Goal: Task Accomplishment & Management: Use online tool/utility

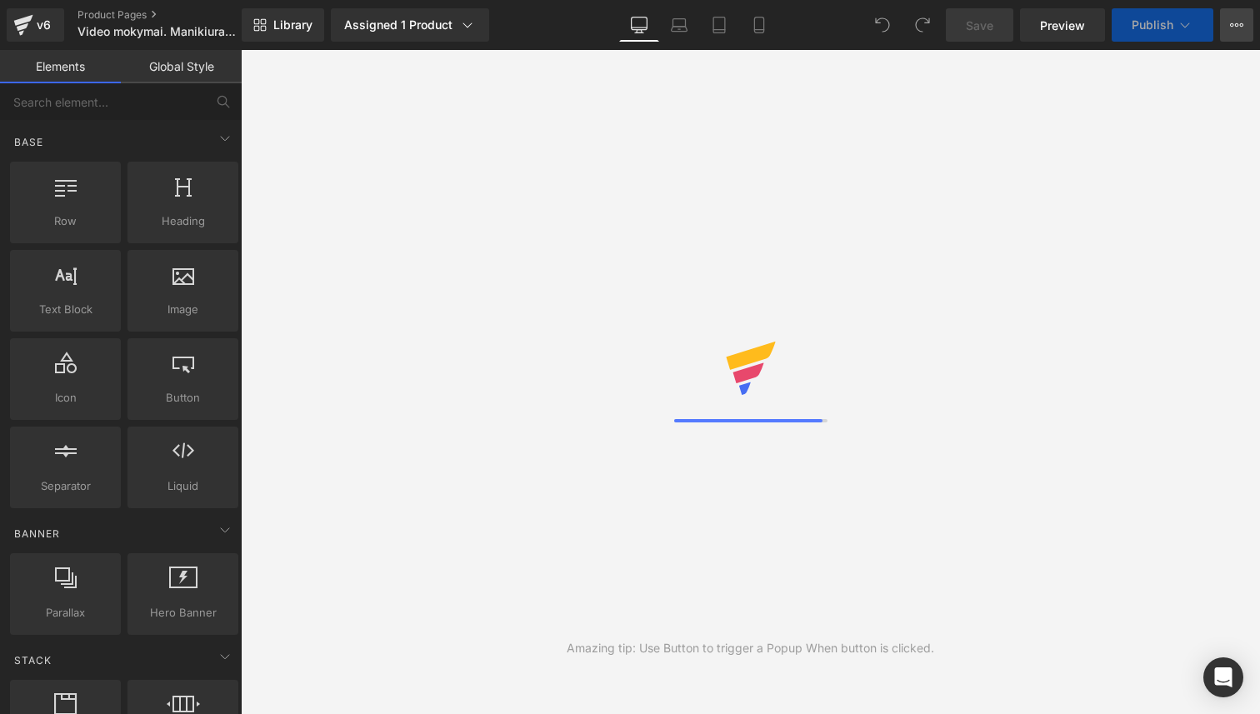
click at [1244, 25] on button "View Live Page View with current Template Save Template to Library Schedule Pub…" at bounding box center [1236, 24] width 33 height 33
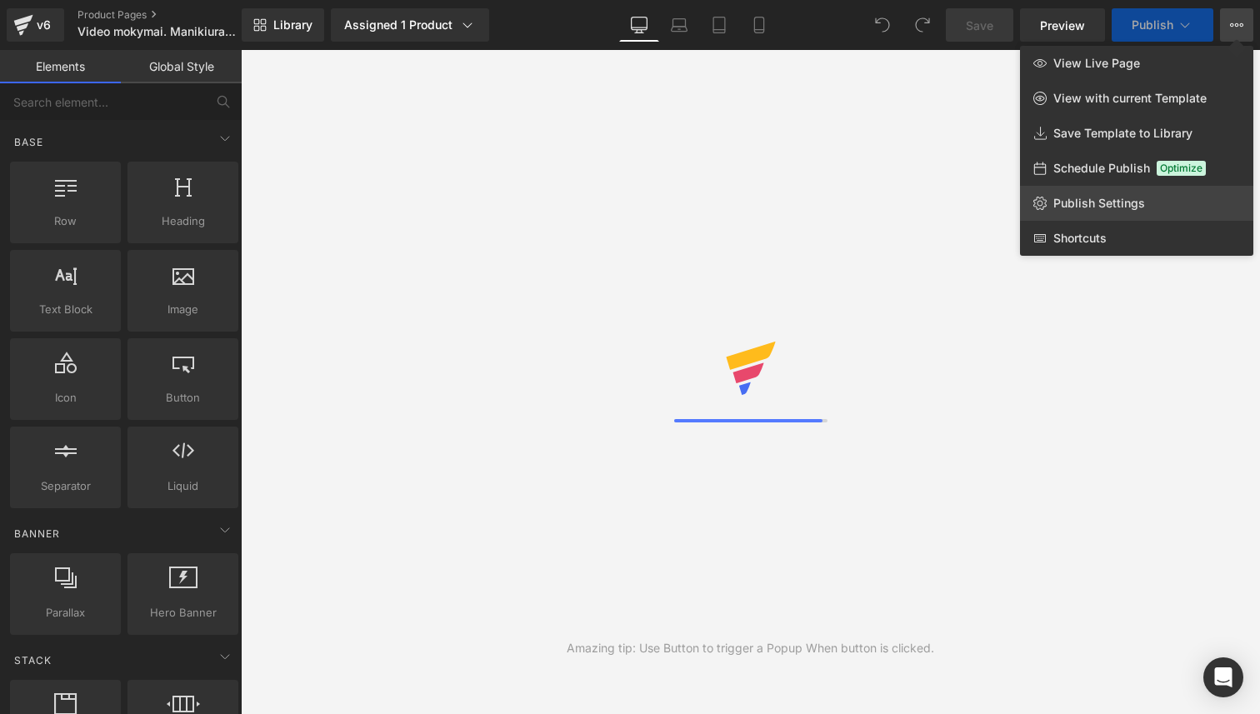
click at [1092, 205] on span "Publish Settings" at bounding box center [1099, 203] width 92 height 15
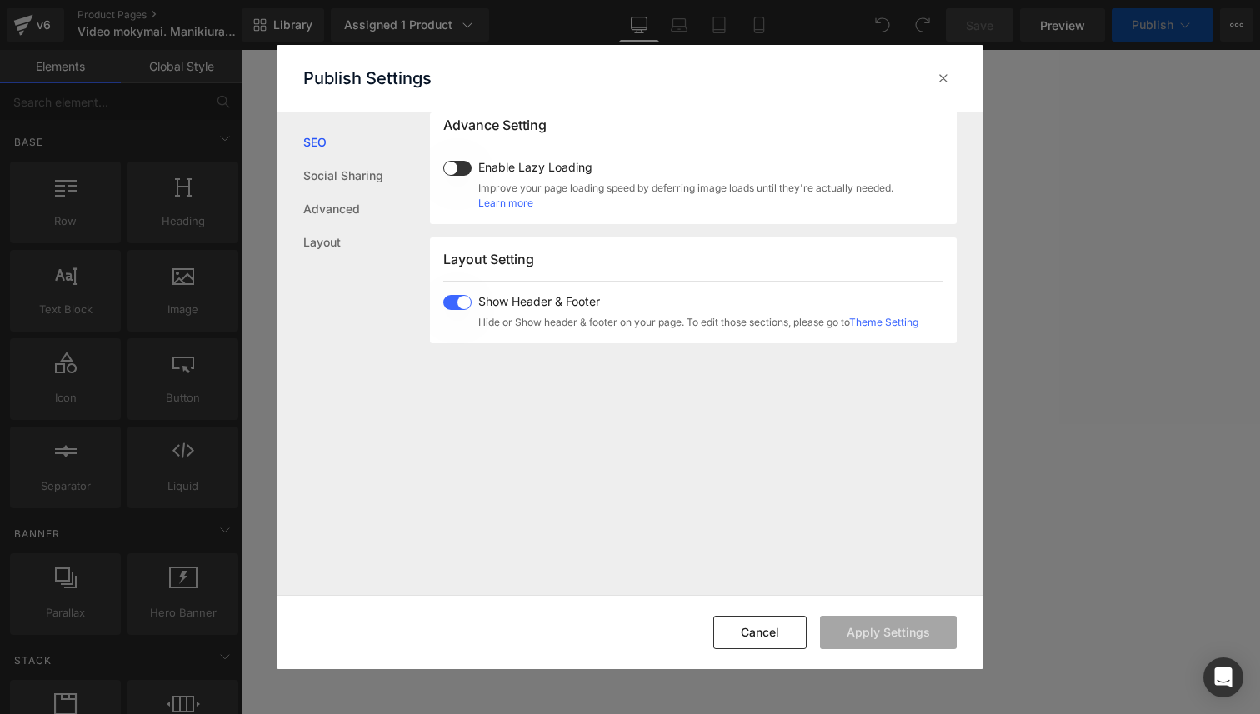
scroll to position [333, 0]
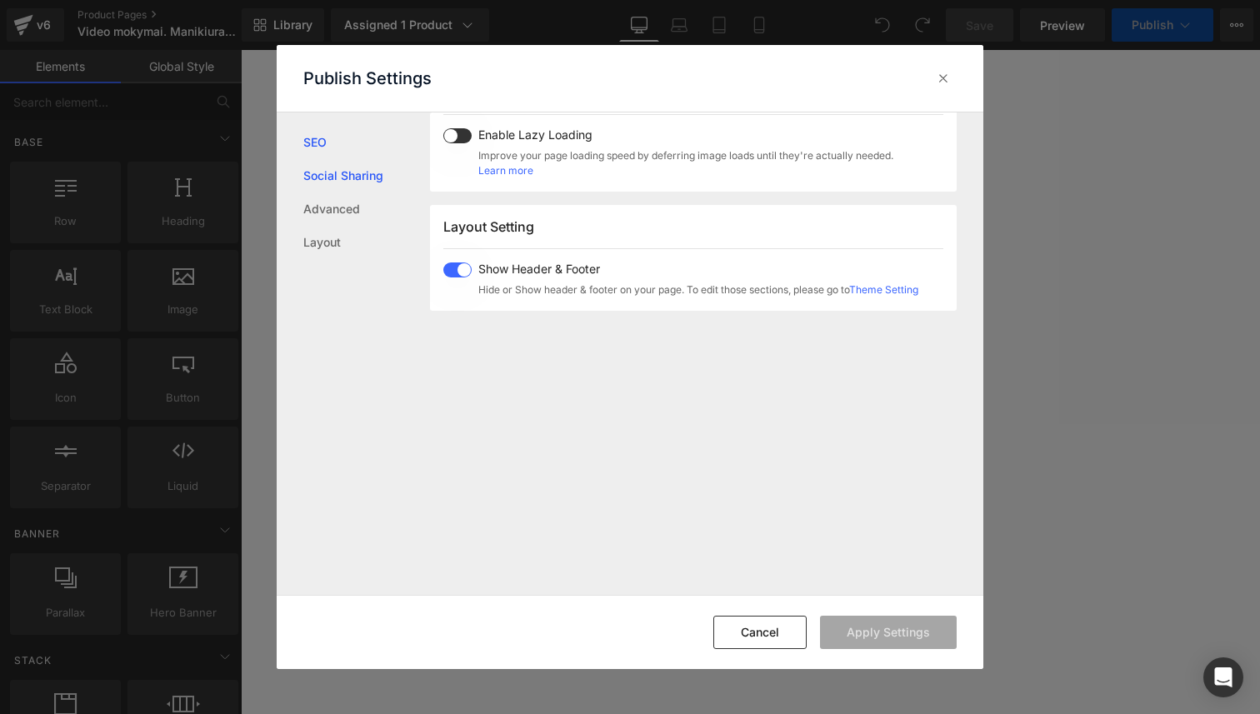
click at [378, 168] on link "Social Sharing" at bounding box center [366, 175] width 127 height 33
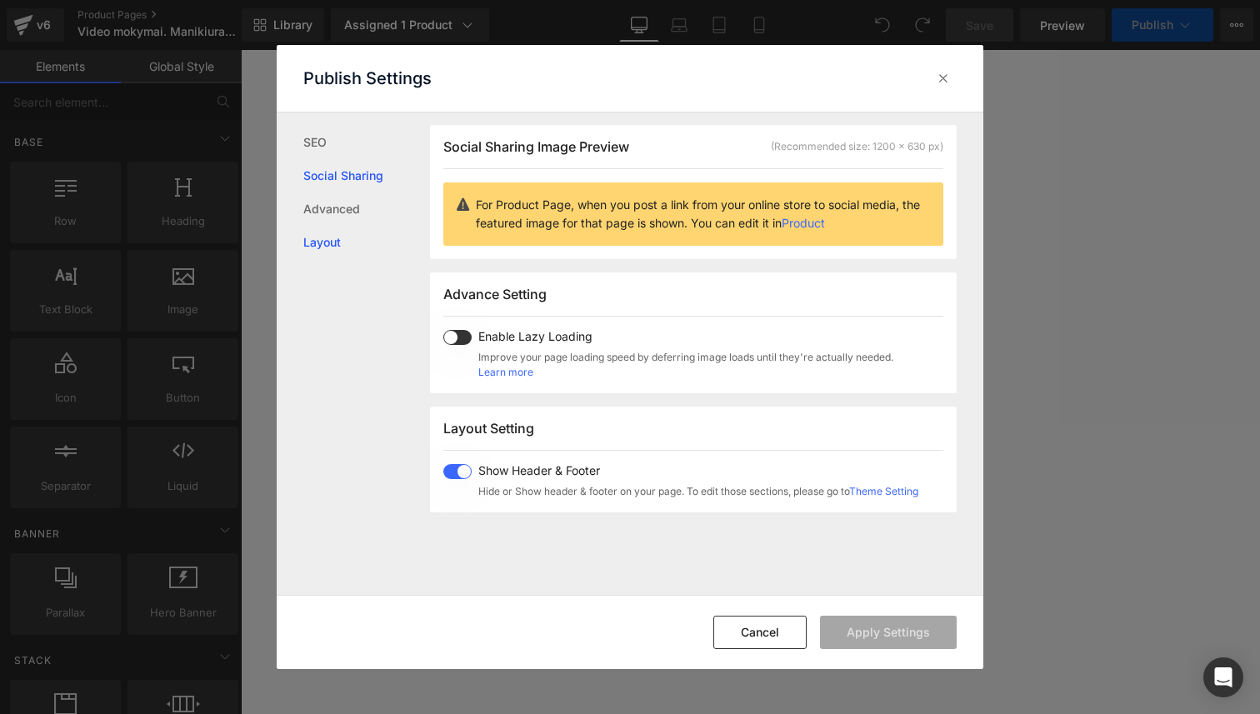
scroll to position [132, 0]
click at [823, 223] on link "Product" at bounding box center [803, 223] width 43 height 14
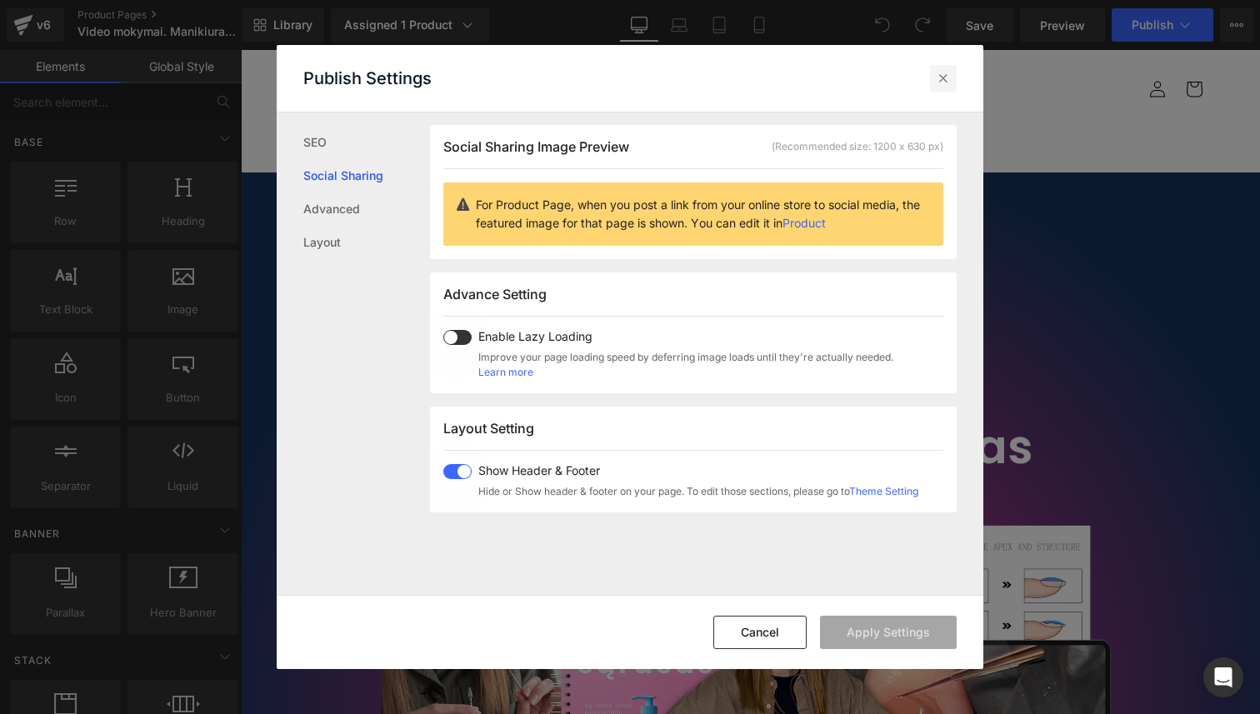
click at [942, 72] on icon at bounding box center [943, 78] width 17 height 17
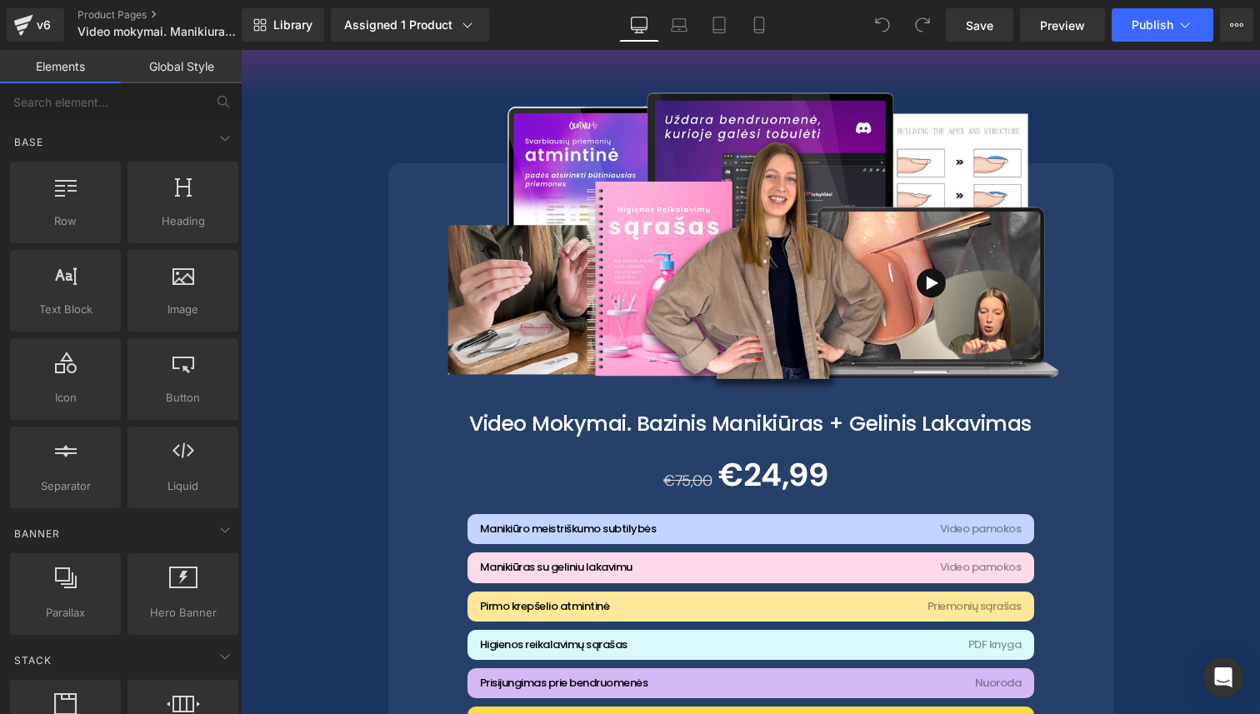
scroll to position [2993, 0]
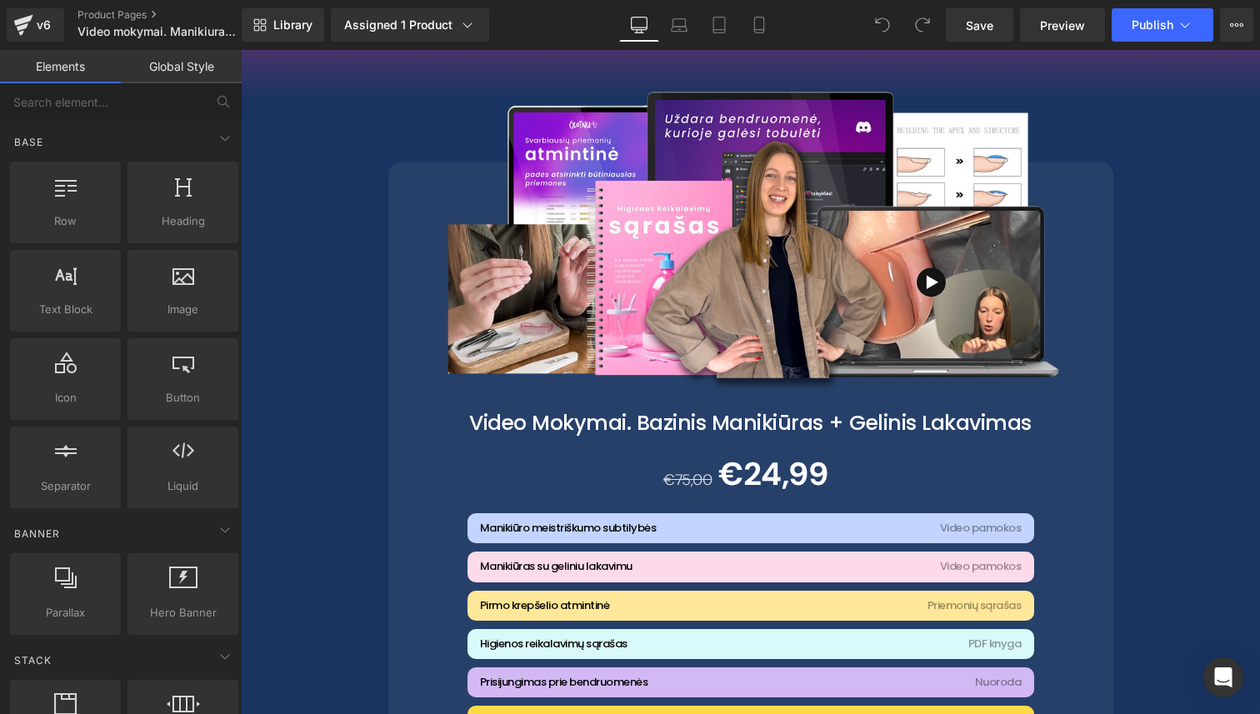
click at [743, 244] on img at bounding box center [751, 231] width 638 height 638
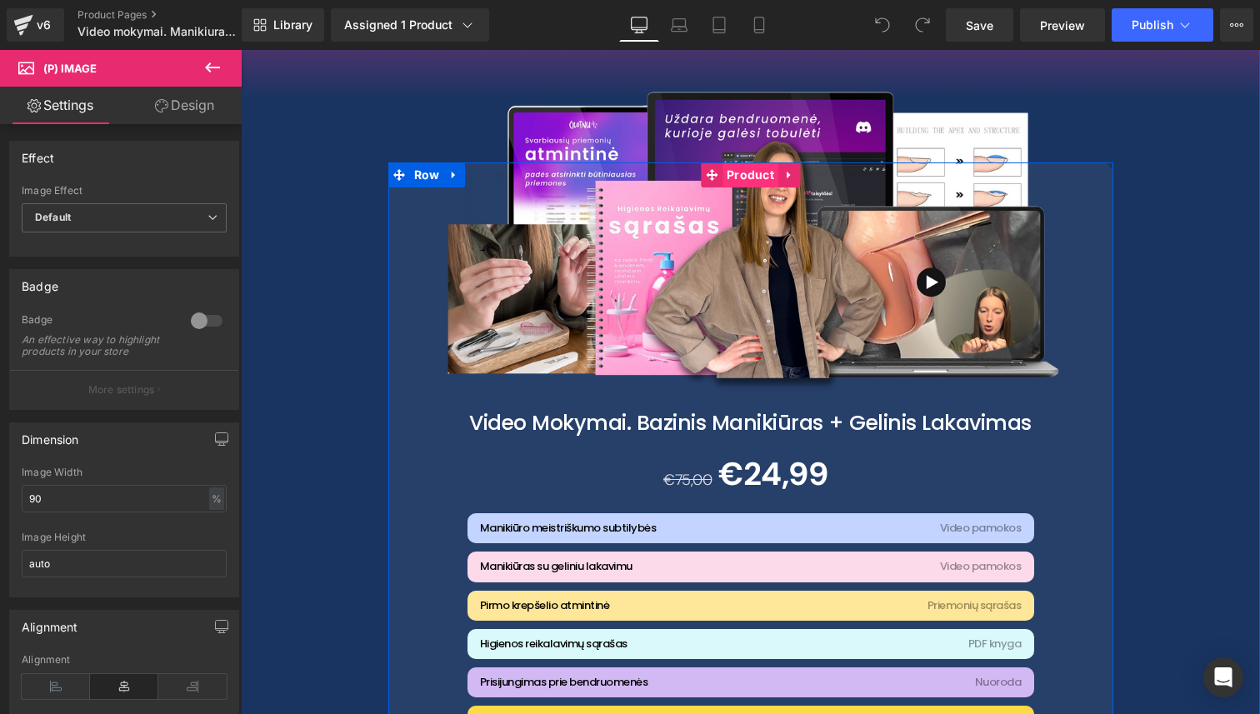
click at [760, 173] on span "Product" at bounding box center [751, 175] width 56 height 25
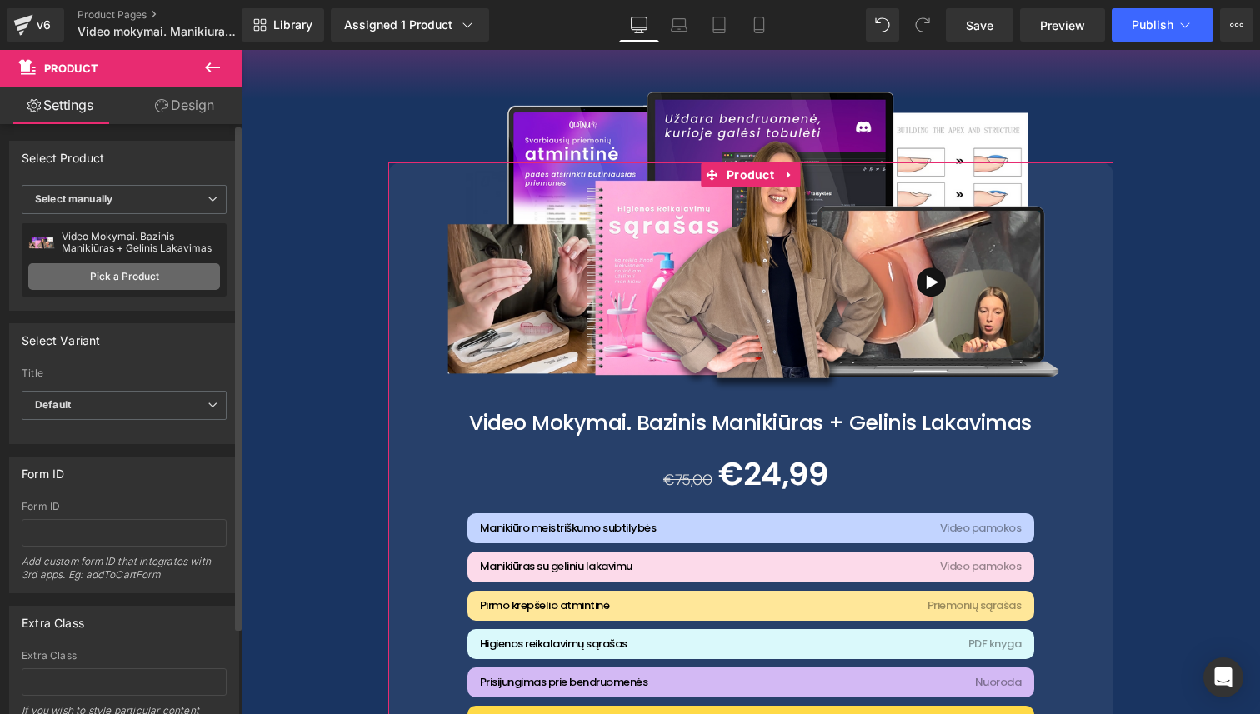
click at [179, 276] on link "Pick a Product" at bounding box center [124, 276] width 192 height 27
click at [155, 193] on span "Select manually" at bounding box center [124, 199] width 205 height 29
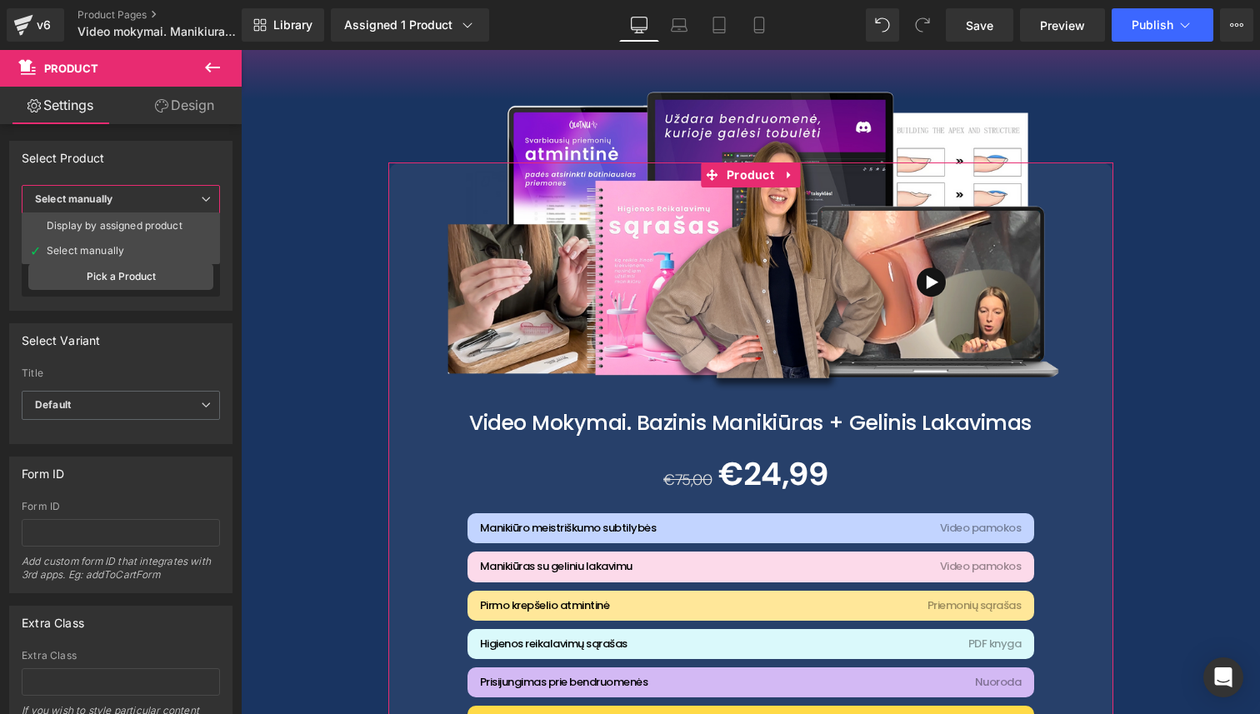
click at [155, 193] on span "Select manually" at bounding box center [121, 199] width 198 height 29
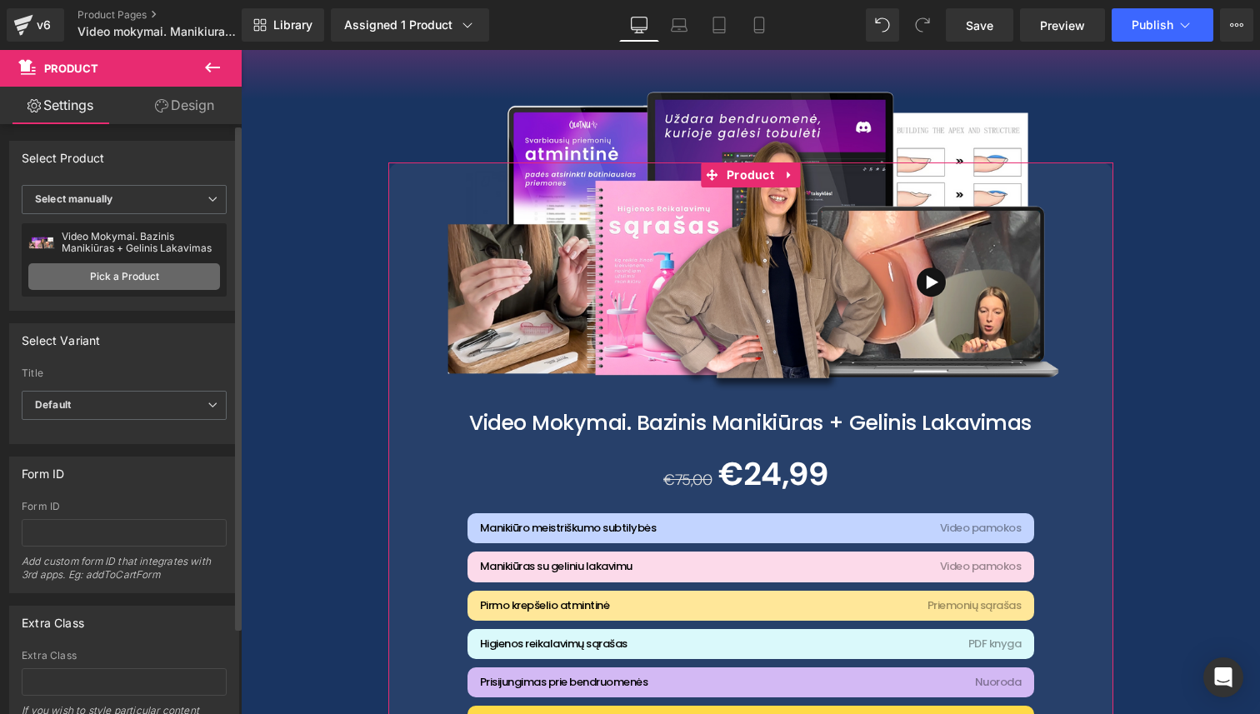
click at [147, 272] on link "Pick a Product" at bounding box center [124, 276] width 192 height 27
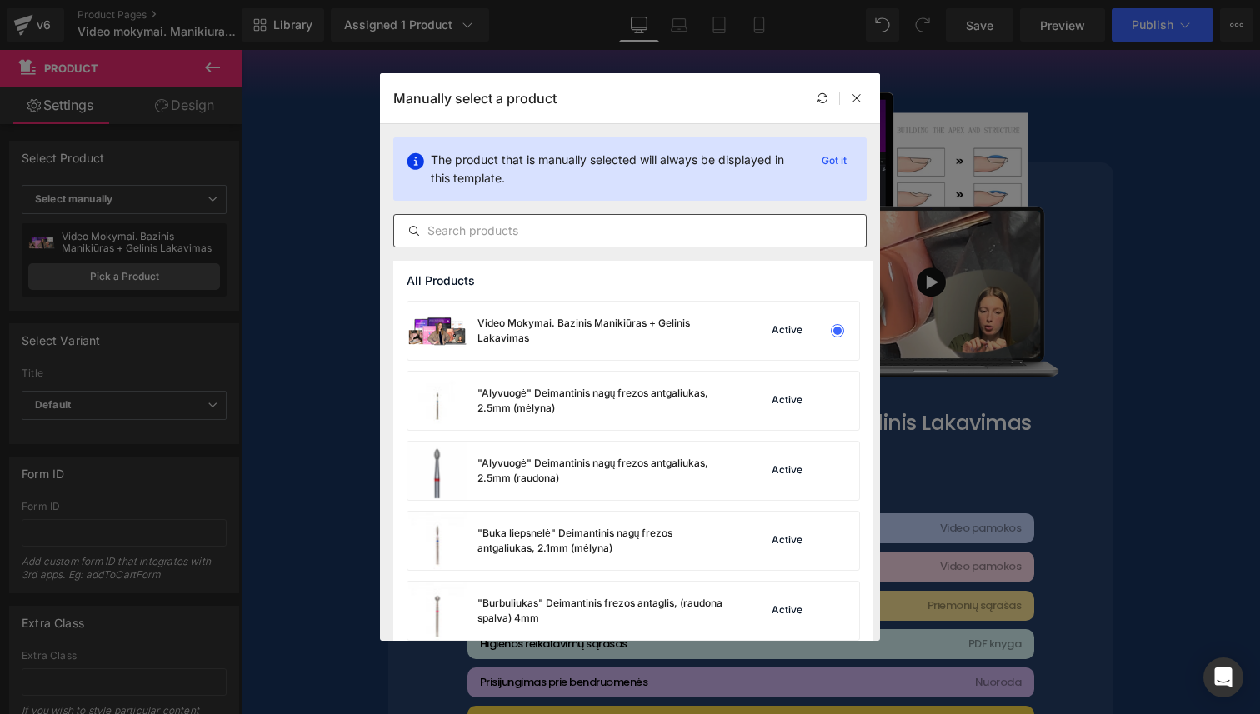
click at [738, 215] on div at bounding box center [629, 230] width 473 height 33
click at [715, 228] on input "text" at bounding box center [630, 231] width 472 height 20
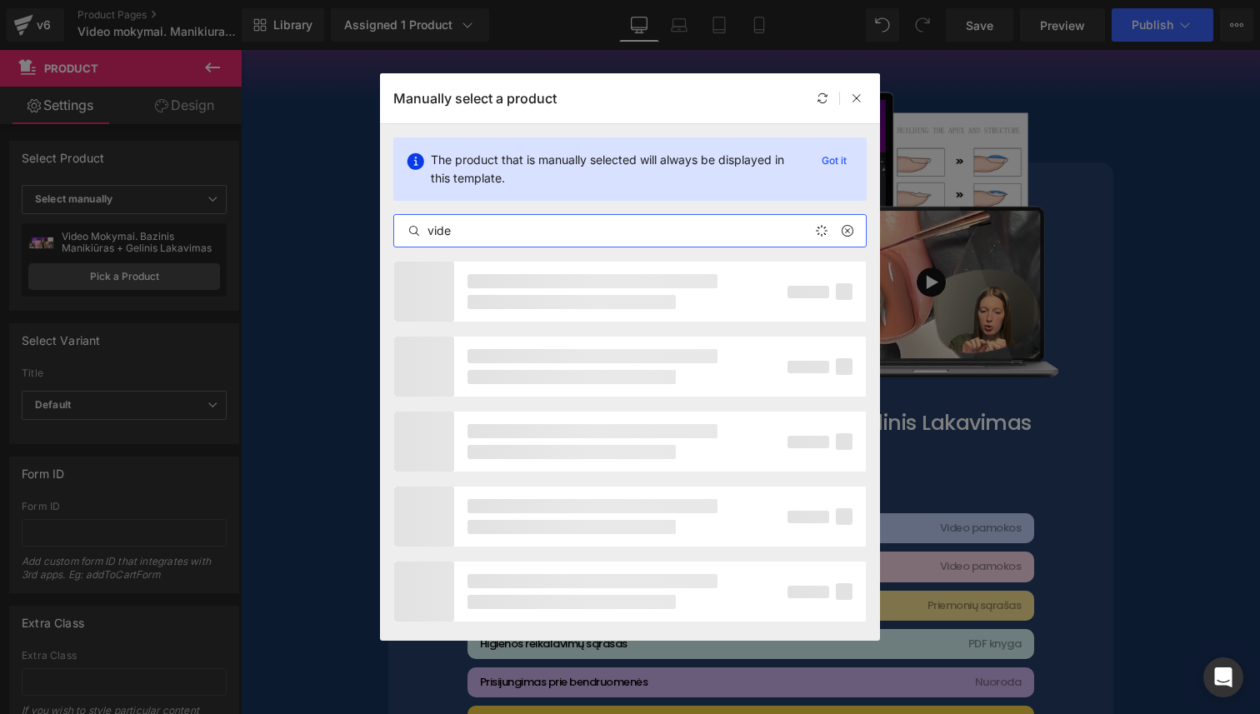
type input "video"
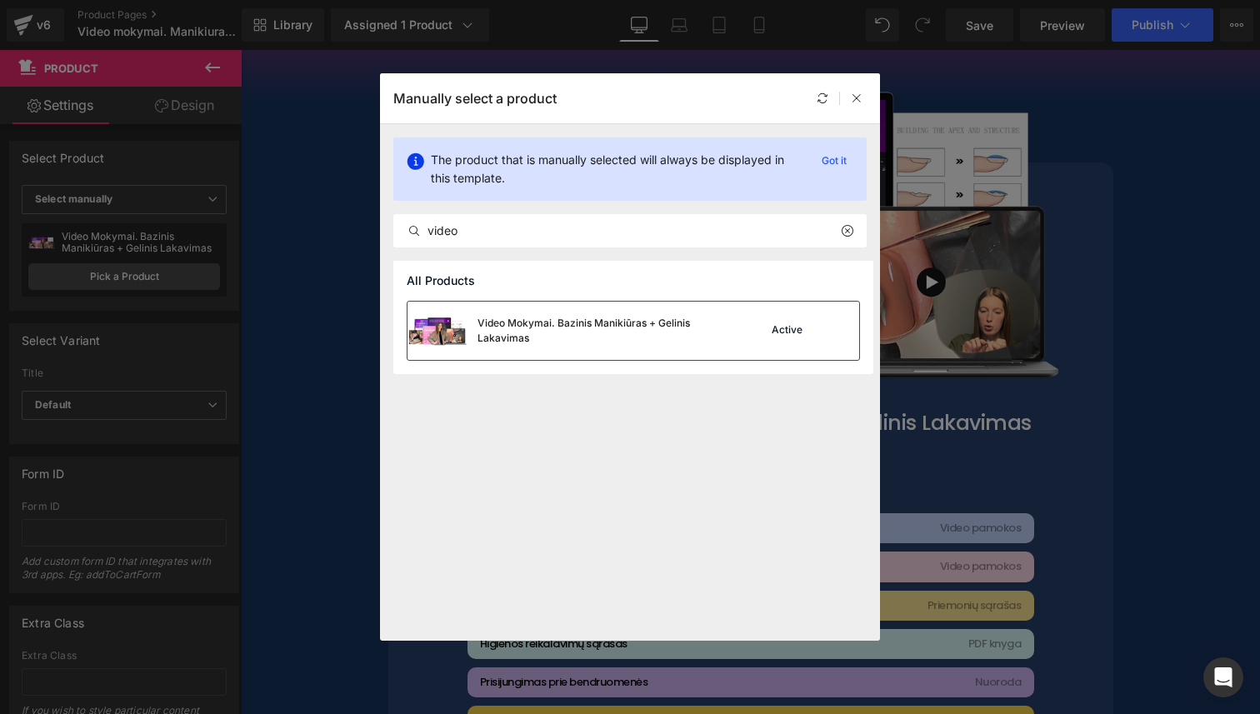
click at [733, 343] on div "Video Mokymai. Bazinis Manikiūras + Gelinis Lakavimas Active" at bounding box center [634, 331] width 452 height 58
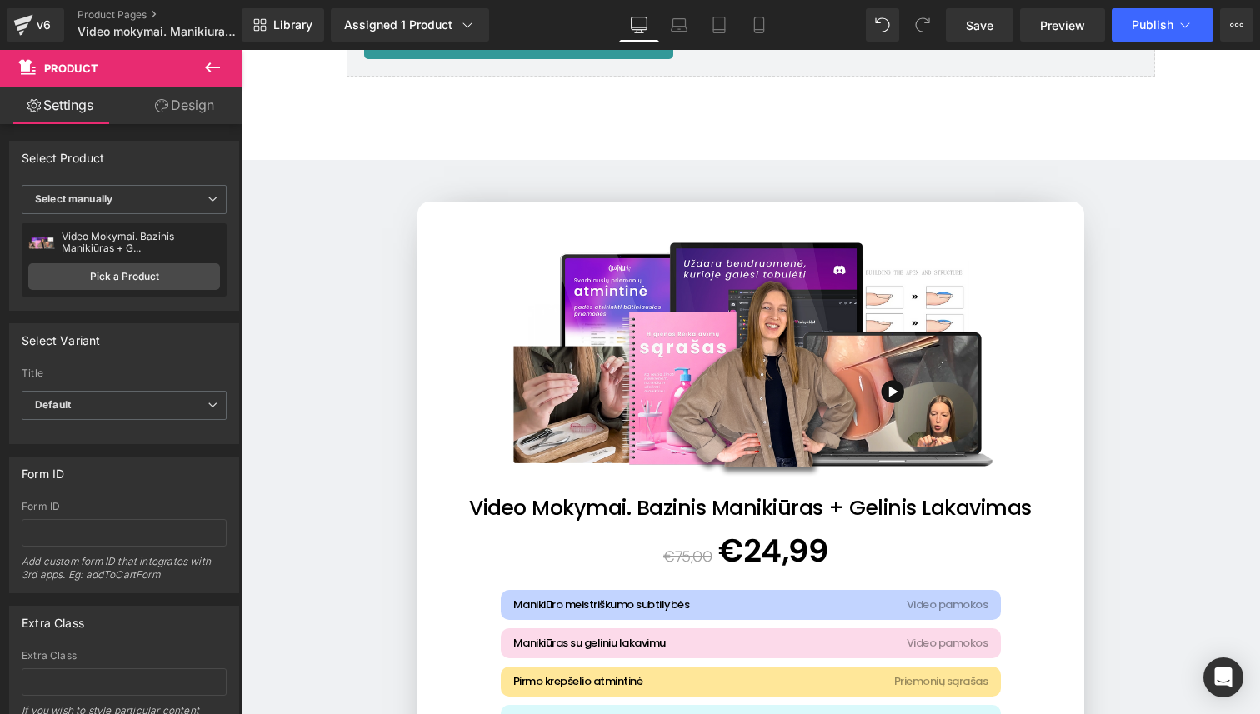
scroll to position [6374, 0]
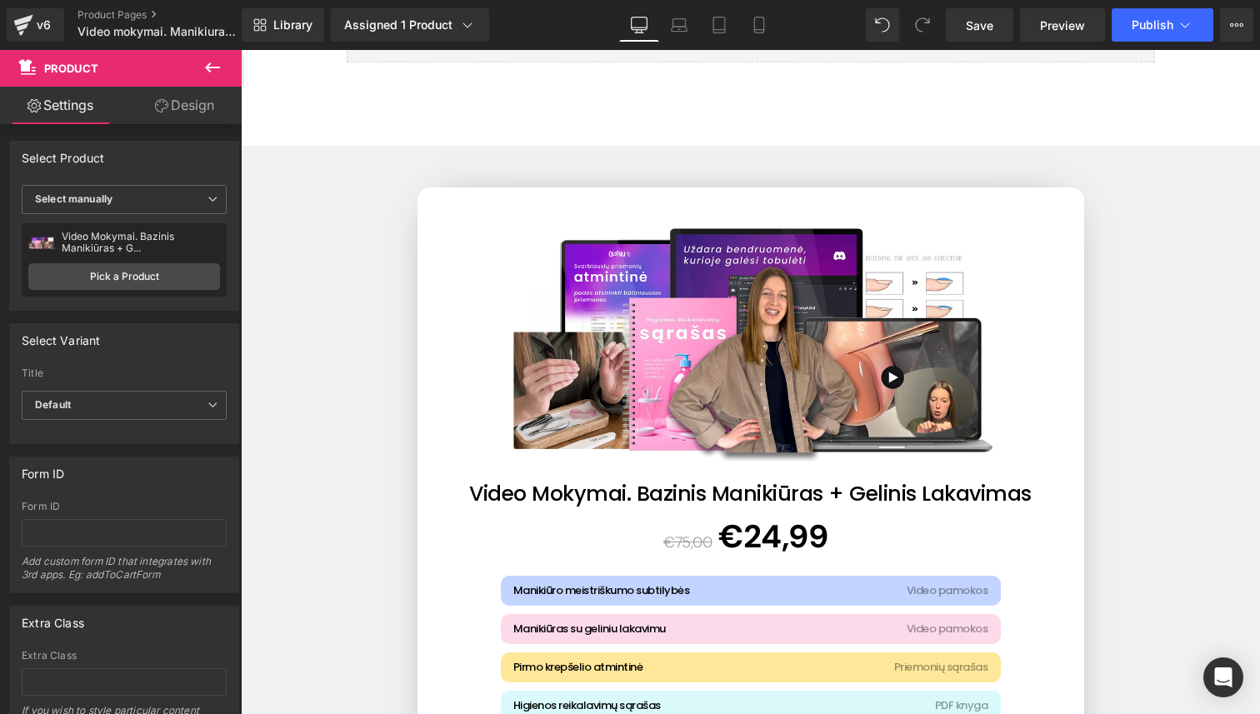
click at [733, 343] on div "Sale Off (P) Image" at bounding box center [750, 338] width 625 height 500
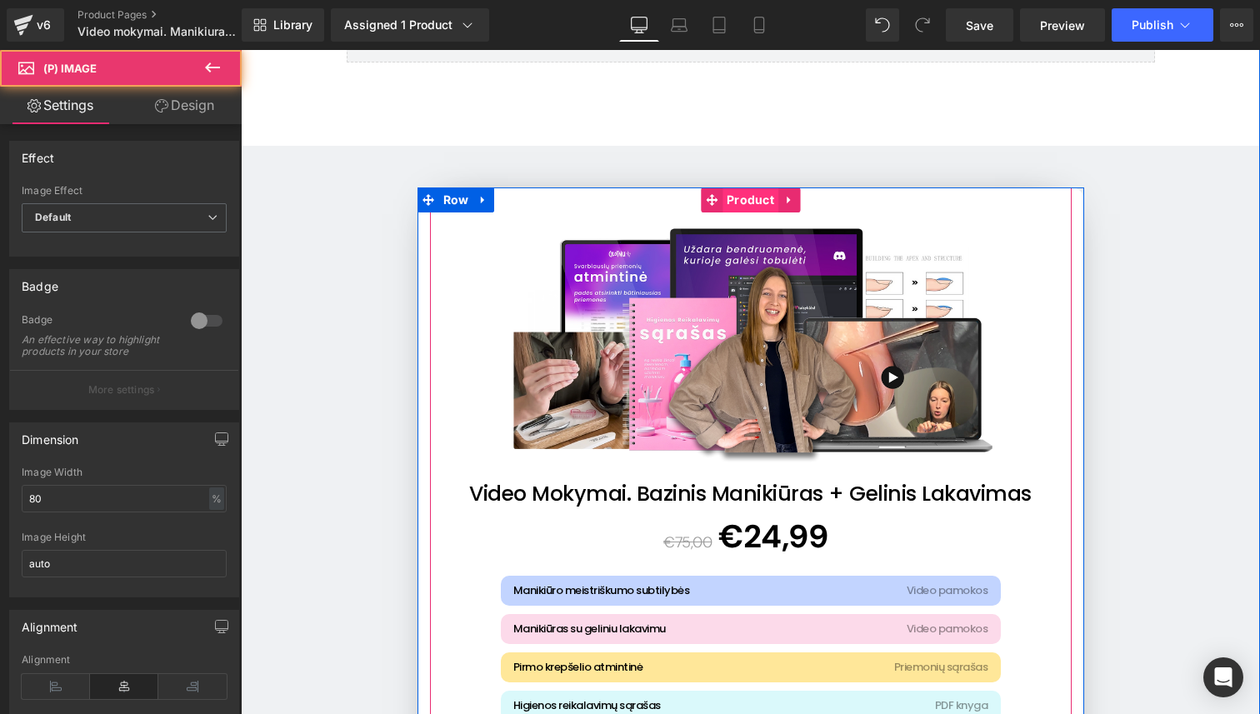
click at [768, 197] on span "Product" at bounding box center [751, 200] width 56 height 25
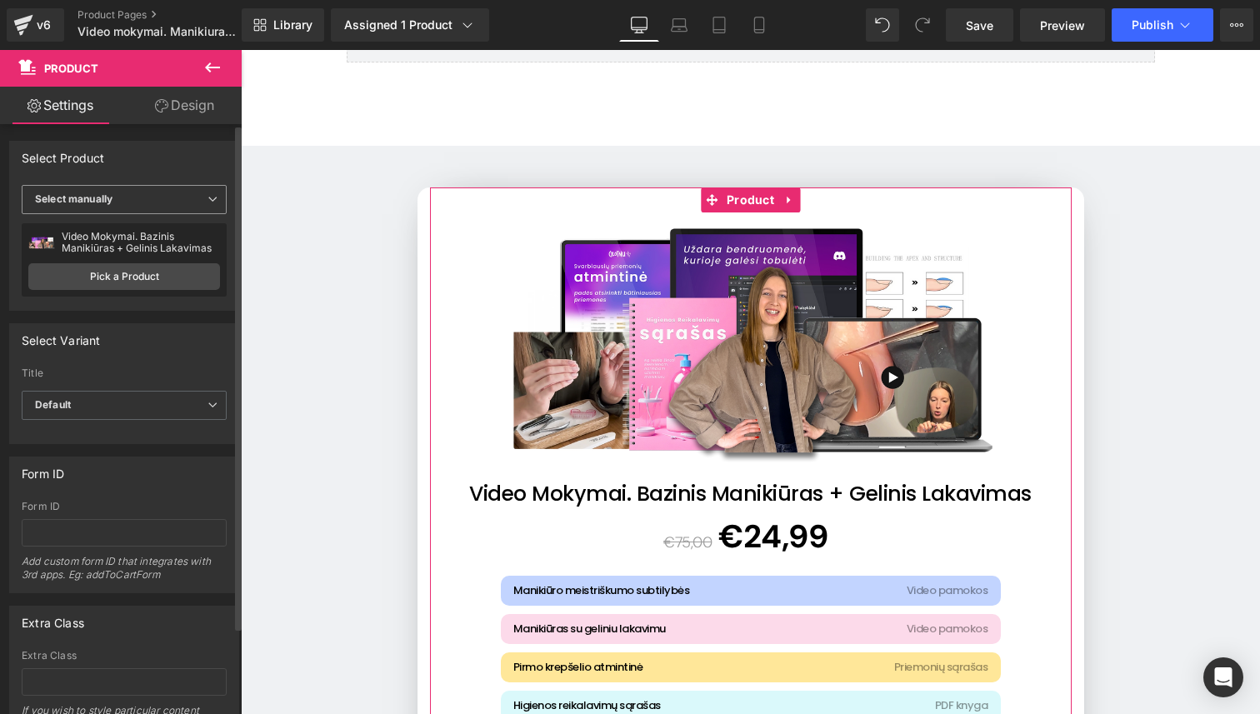
click at [66, 203] on b "Select manually" at bounding box center [74, 199] width 78 height 13
click at [146, 318] on div "Select Variant auto Title Default Default Title Default Default Default Title" at bounding box center [121, 377] width 243 height 133
click at [132, 286] on link "Pick a Product" at bounding box center [124, 276] width 192 height 27
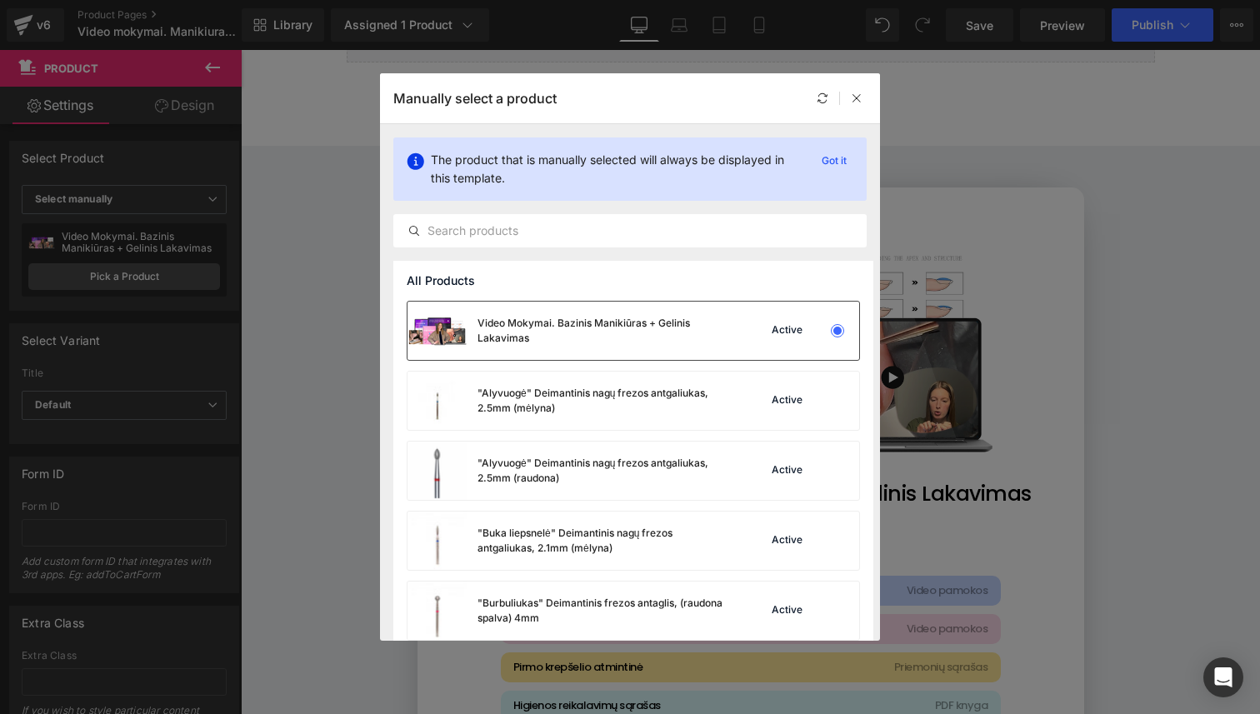
click at [543, 330] on div "Video Mokymai. Bazinis Manikiūras + Gelinis Lakavimas" at bounding box center [603, 331] width 250 height 30
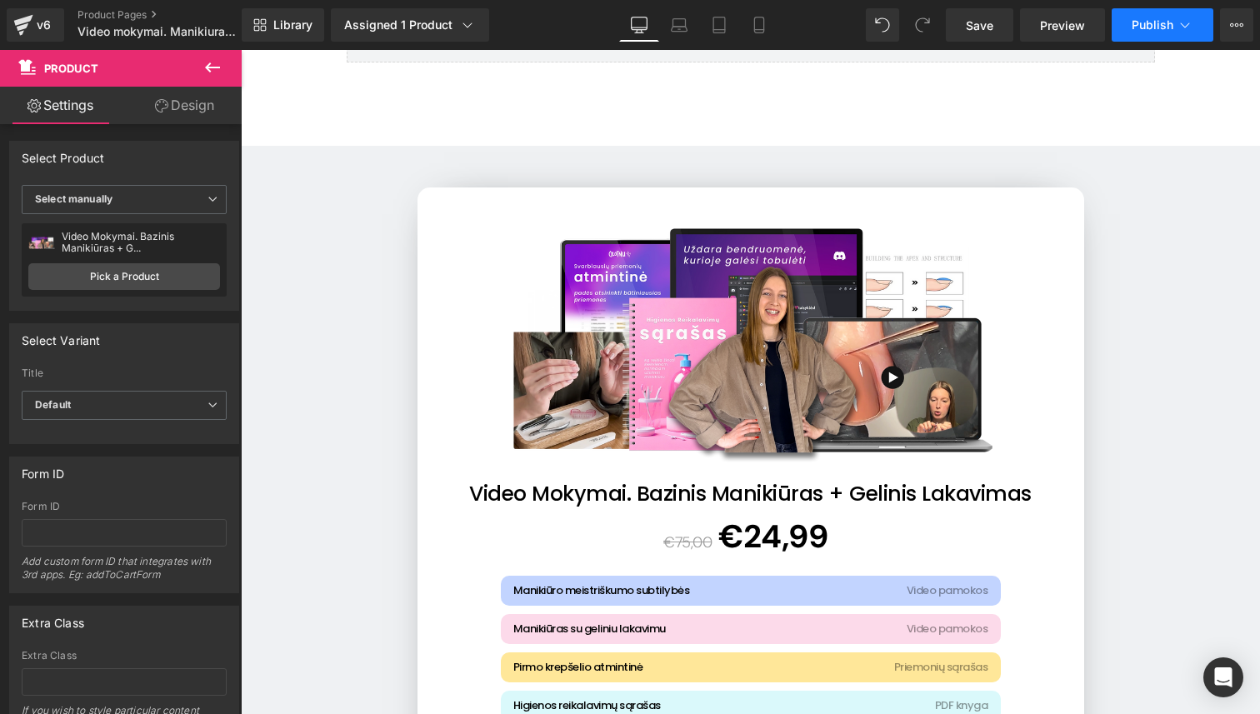
click at [1163, 33] on button "Publish" at bounding box center [1163, 24] width 102 height 33
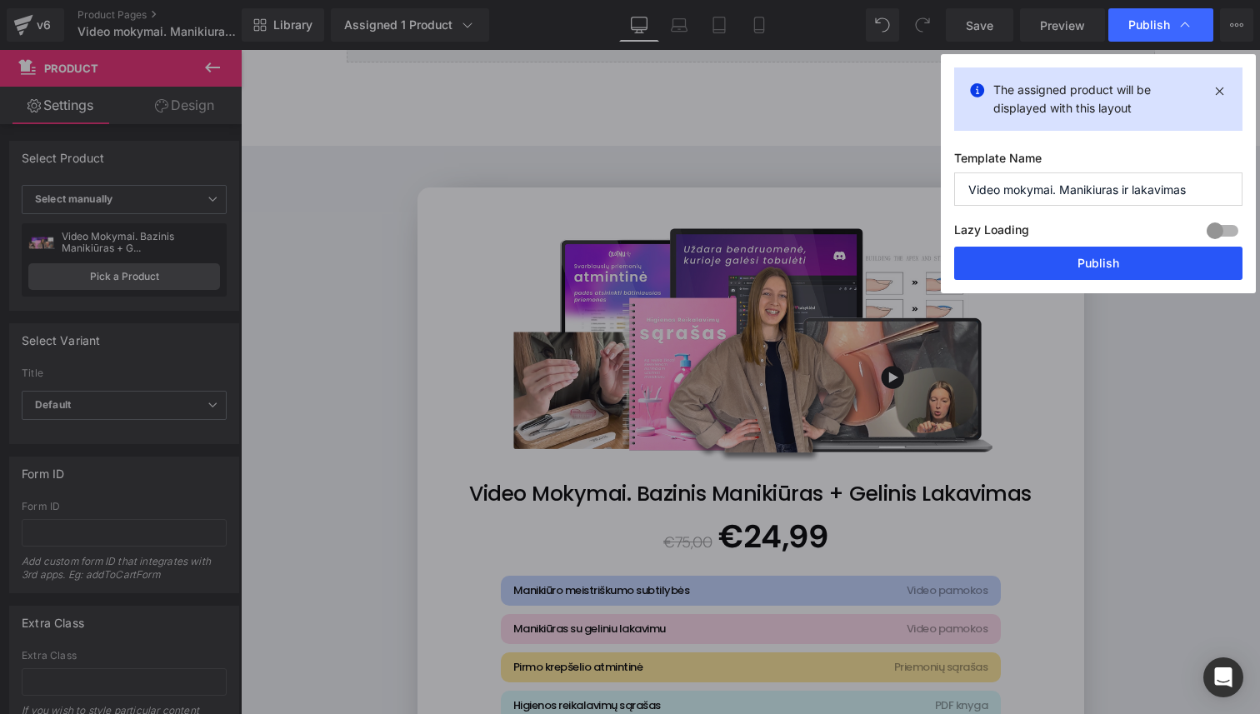
click at [1144, 257] on button "Publish" at bounding box center [1098, 263] width 288 height 33
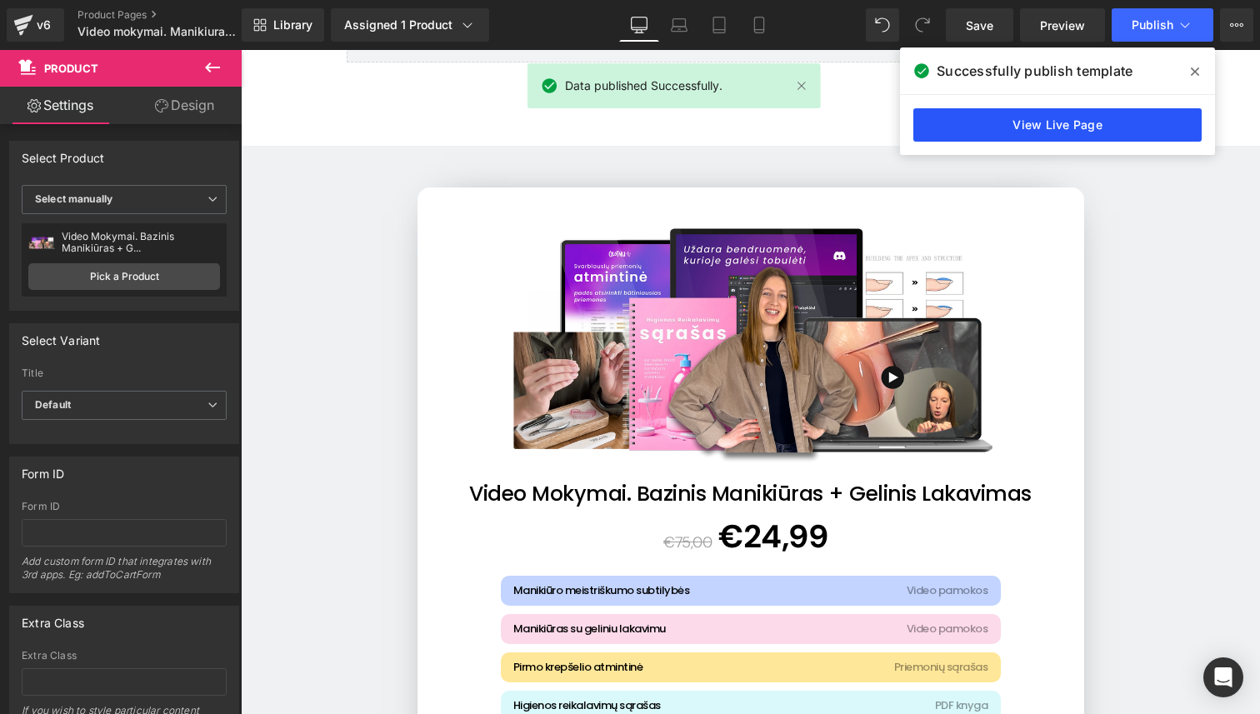
click at [1052, 135] on link "View Live Page" at bounding box center [1057, 124] width 288 height 33
